Goal: Task Accomplishment & Management: Use online tool/utility

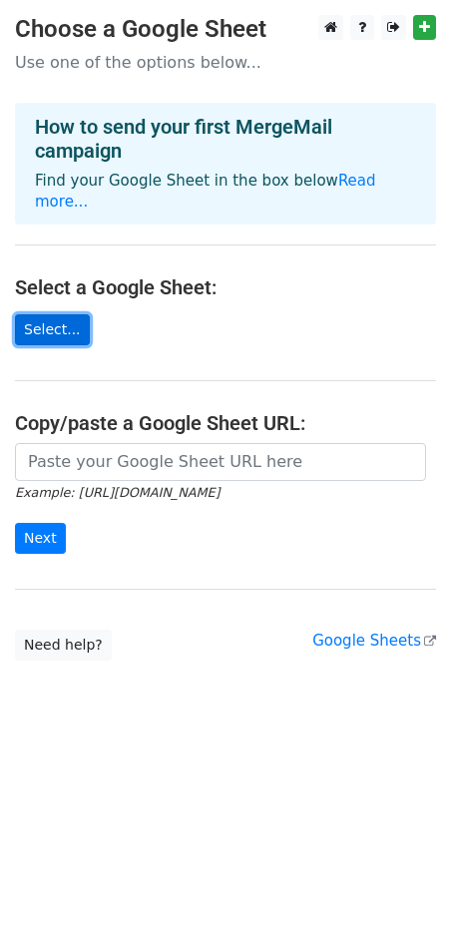
click at [37, 314] on link "Select..." at bounding box center [52, 329] width 75 height 31
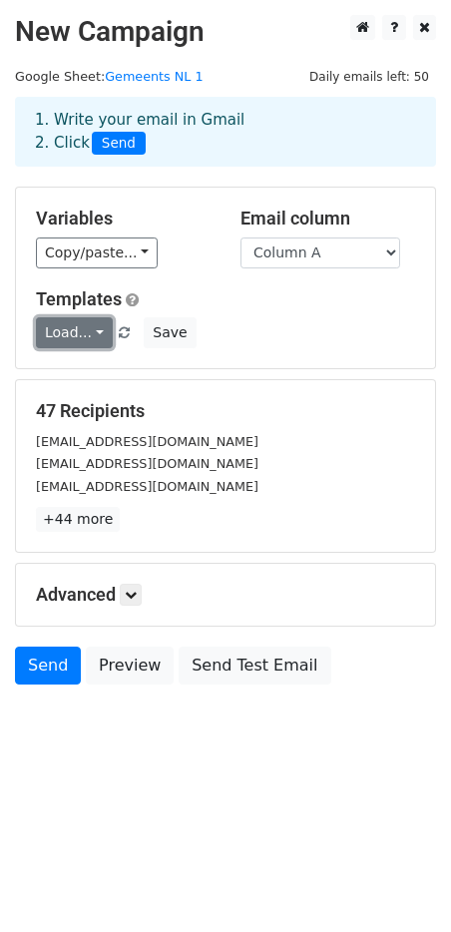
click at [58, 330] on link "Load..." at bounding box center [74, 332] width 77 height 31
click at [280, 320] on div "Load... No templates saved Save" at bounding box center [225, 332] width 409 height 31
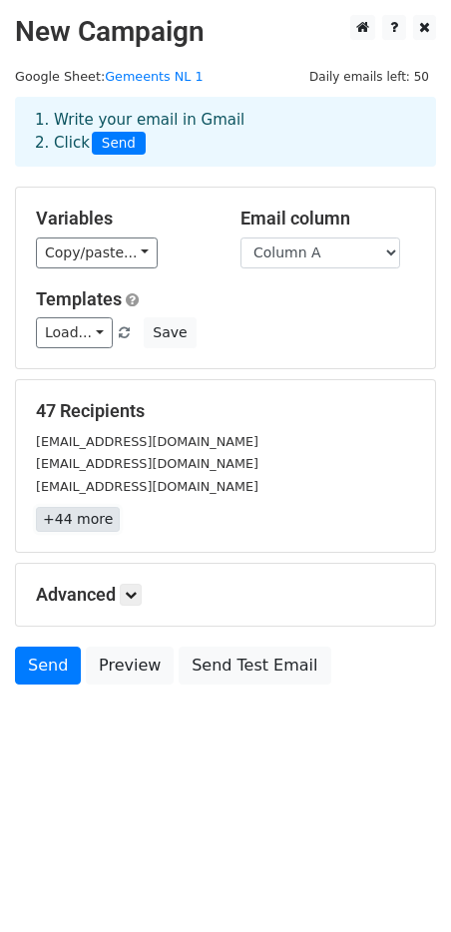
click at [59, 509] on link "+44 more" at bounding box center [78, 519] width 84 height 25
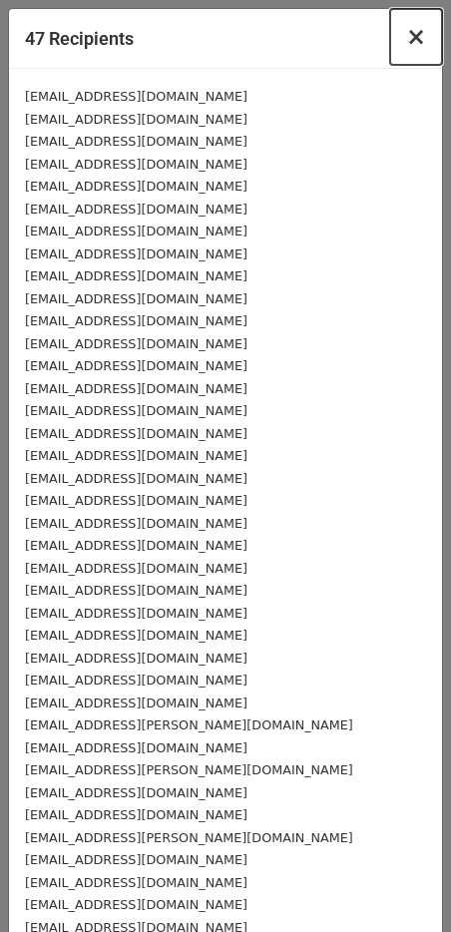
click at [394, 47] on button "×" at bounding box center [416, 37] width 52 height 56
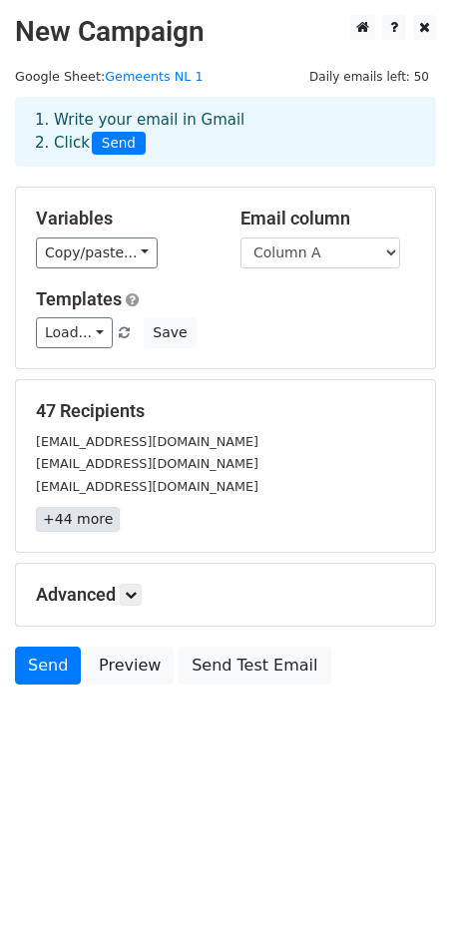
click at [91, 518] on link "+44 more" at bounding box center [78, 519] width 84 height 25
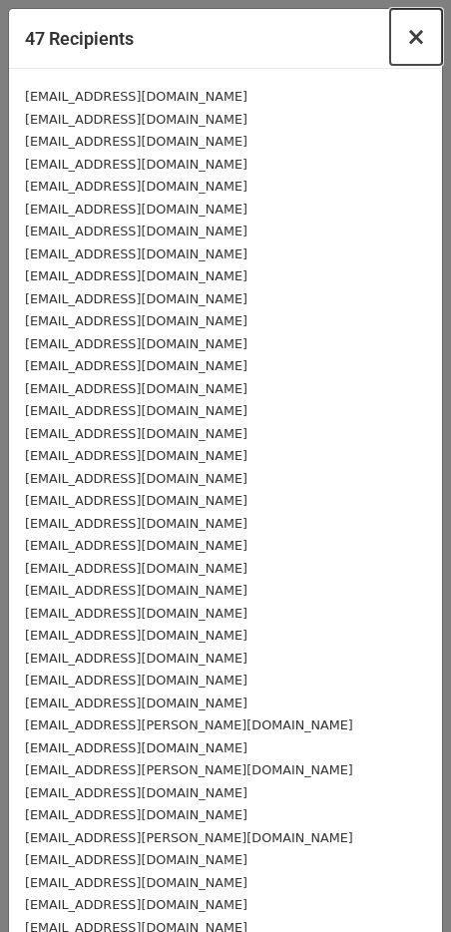
click at [406, 39] on span "×" at bounding box center [416, 37] width 20 height 28
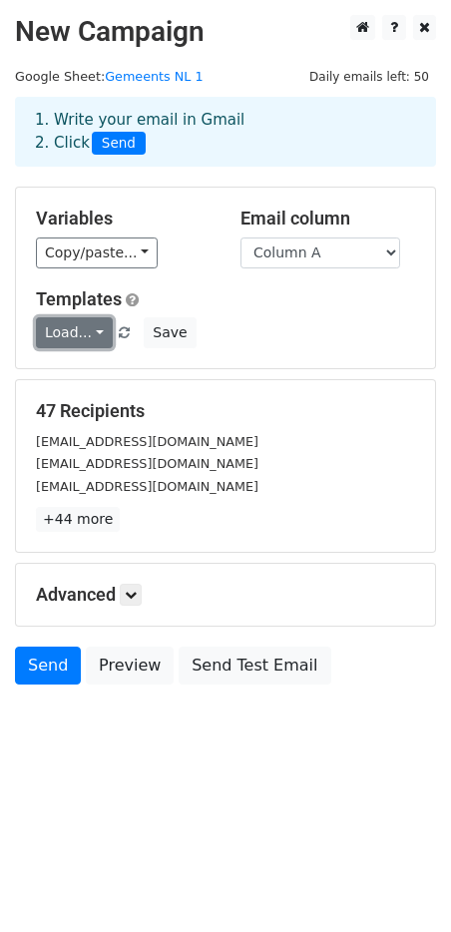
click at [80, 346] on link "Load..." at bounding box center [74, 332] width 77 height 31
click at [194, 280] on div "Variables Copy/paste... {{Column A}} Email column Column A Templates Load... No…" at bounding box center [225, 278] width 419 height 181
click at [87, 326] on link "Load..." at bounding box center [74, 332] width 77 height 31
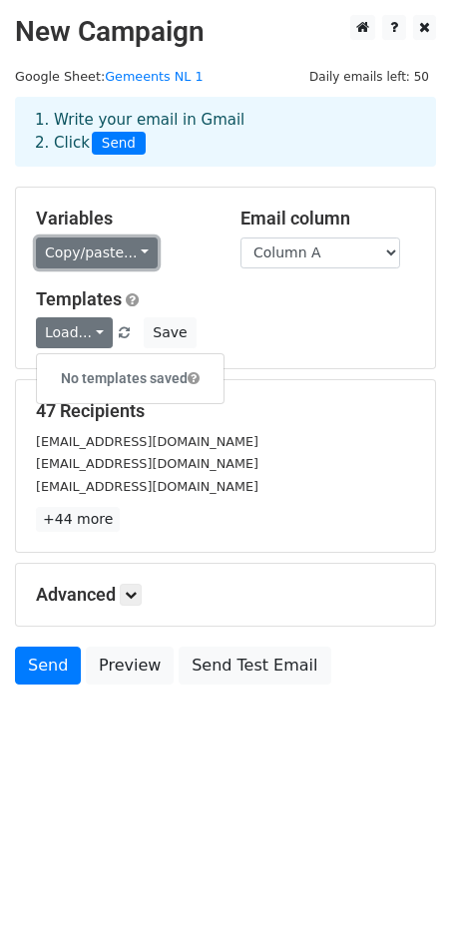
click at [120, 245] on link "Copy/paste..." at bounding box center [97, 253] width 122 height 31
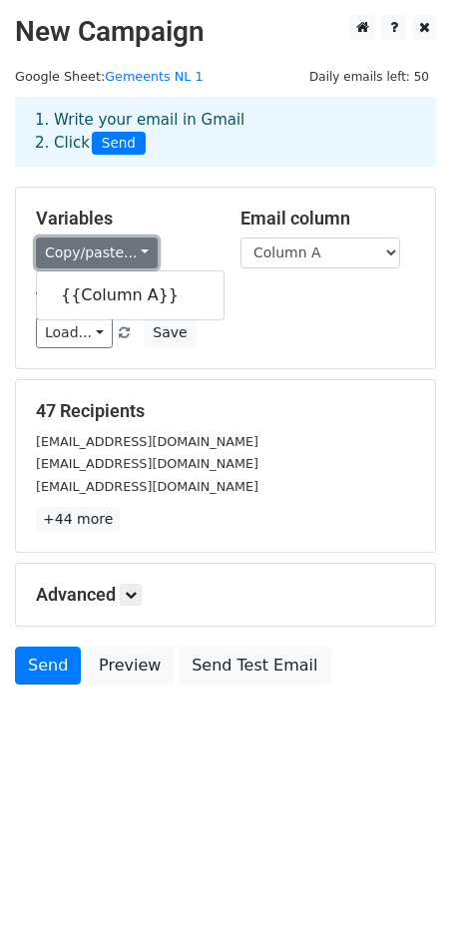
click at [128, 243] on link "Copy/paste..." at bounding box center [97, 253] width 122 height 31
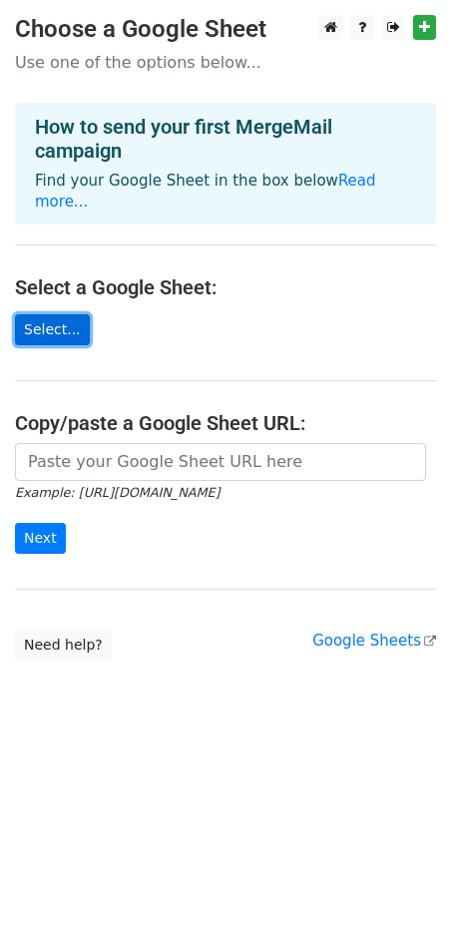
click at [55, 314] on link "Select..." at bounding box center [52, 329] width 75 height 31
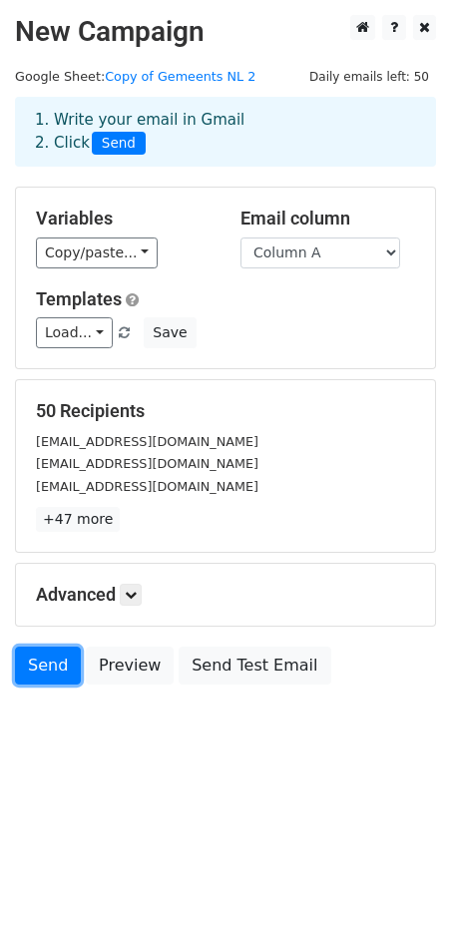
drag, startPoint x: 25, startPoint y: 658, endPoint x: 22, endPoint y: 640, distance: 18.2
click at [25, 657] on link "Send" at bounding box center [48, 666] width 66 height 38
